Goal: Navigation & Orientation: Understand site structure

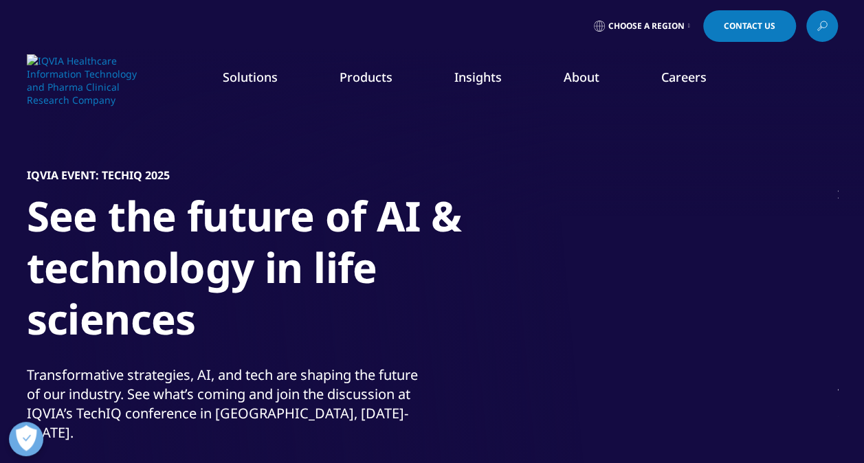
click at [256, 83] on link "Solutions" at bounding box center [250, 77] width 55 height 17
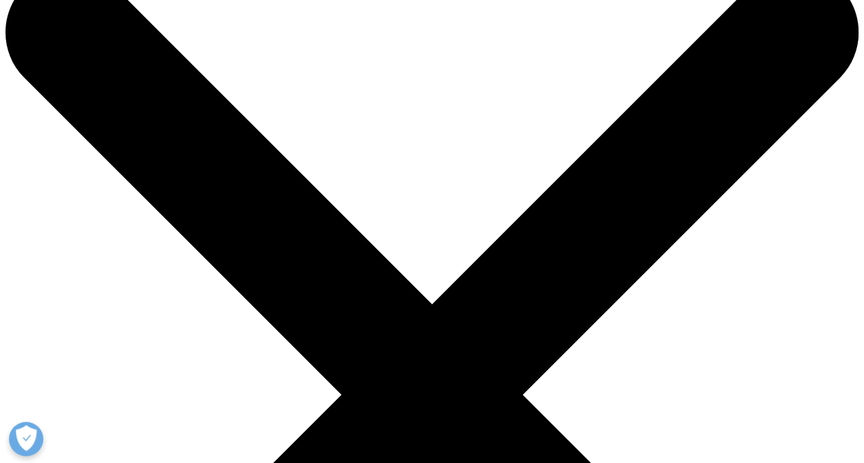
scroll to position [51, 0]
